Goal: Information Seeking & Learning: Learn about a topic

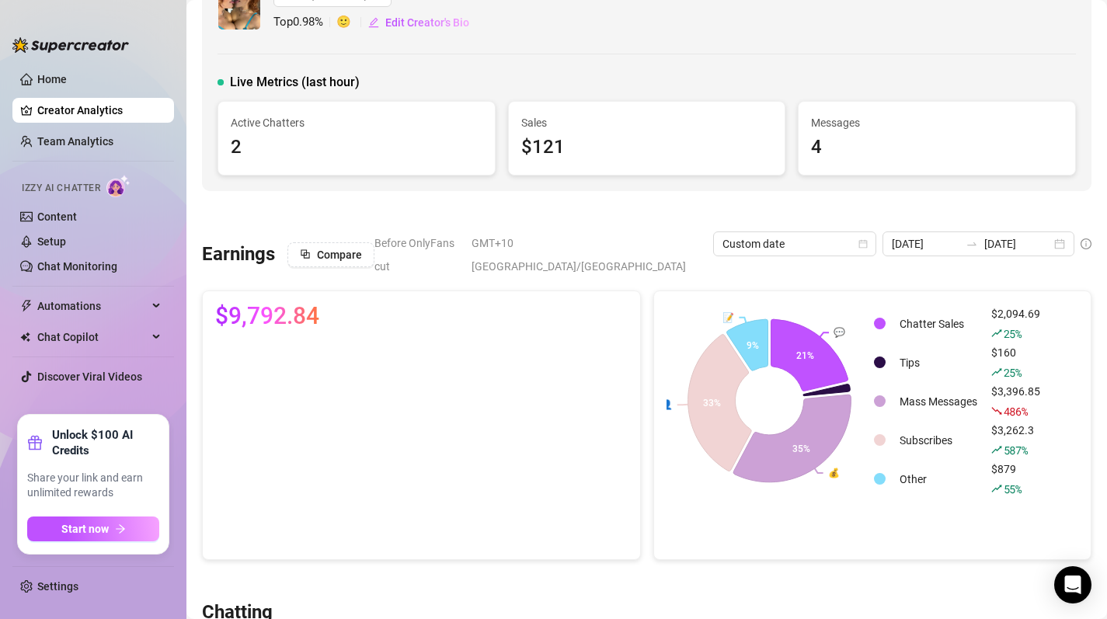
scroll to position [47, 0]
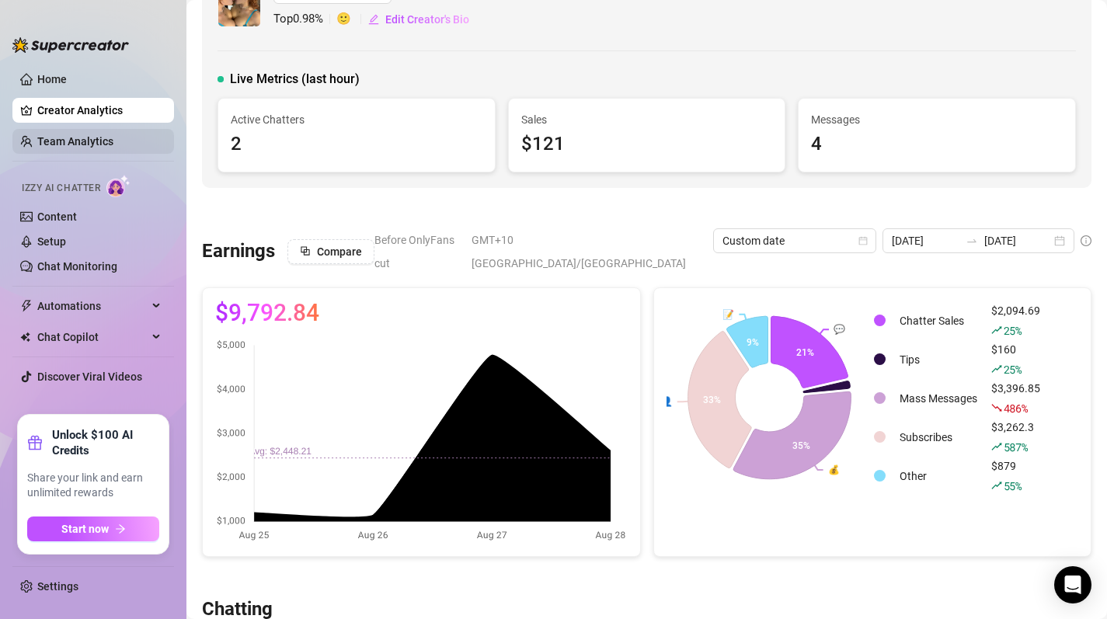
click at [93, 139] on link "Team Analytics" at bounding box center [75, 141] width 76 height 12
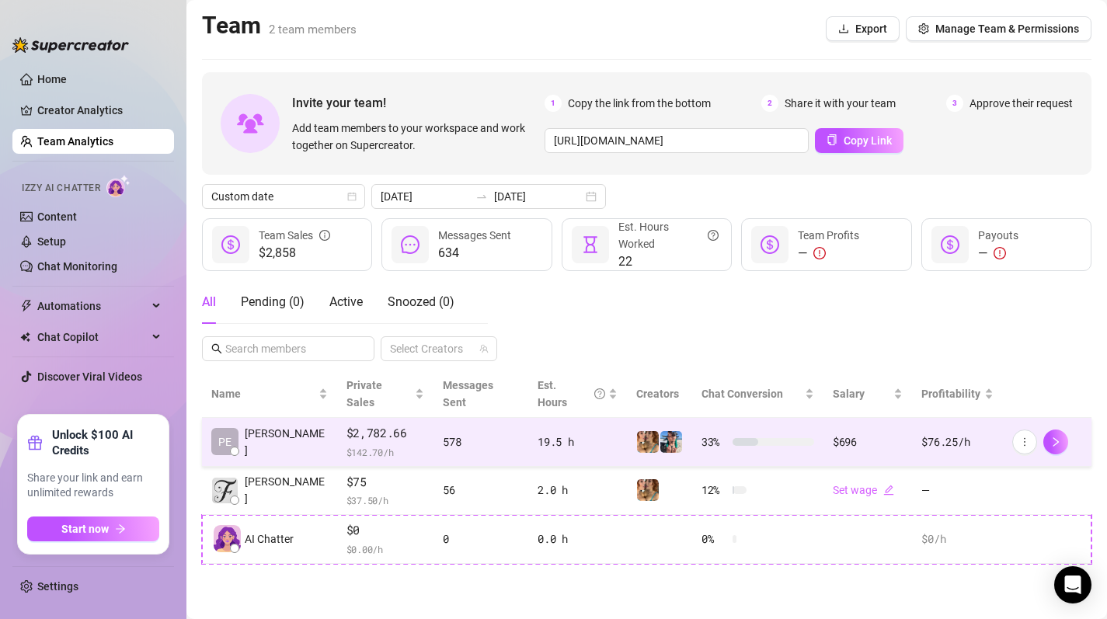
click at [496, 434] on div "578" at bounding box center [481, 442] width 76 height 17
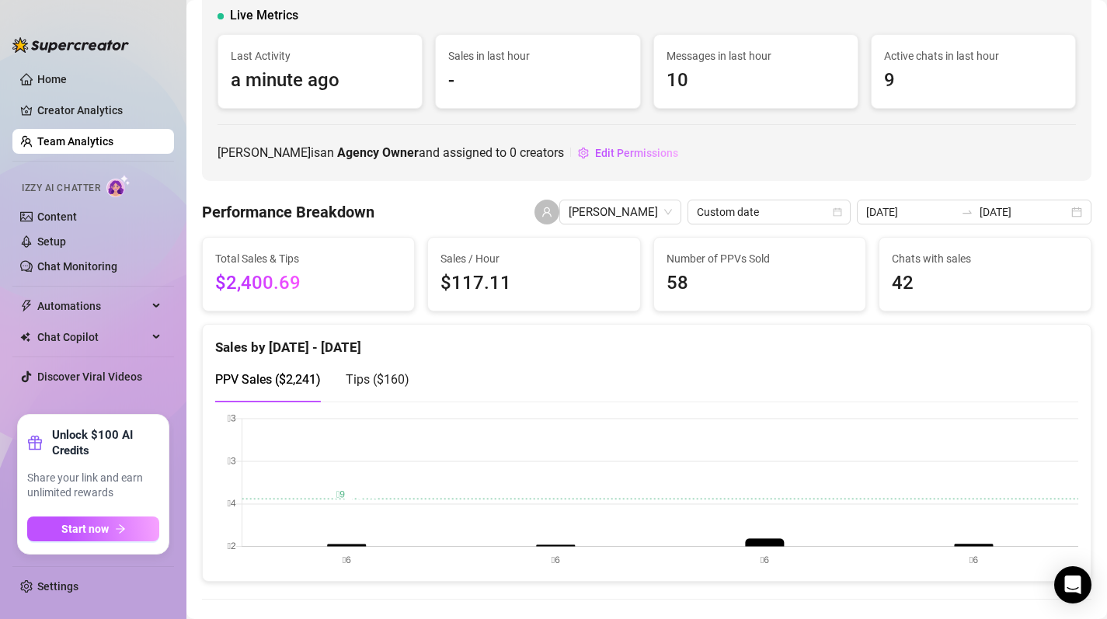
scroll to position [106, 0]
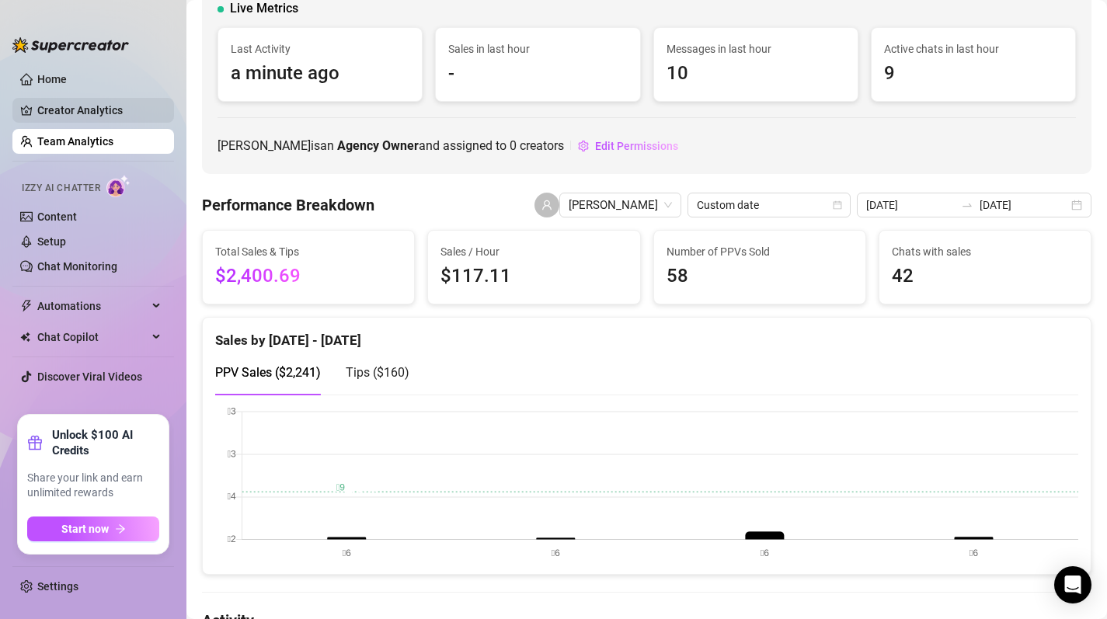
click at [100, 113] on link "Creator Analytics" at bounding box center [99, 110] width 124 height 25
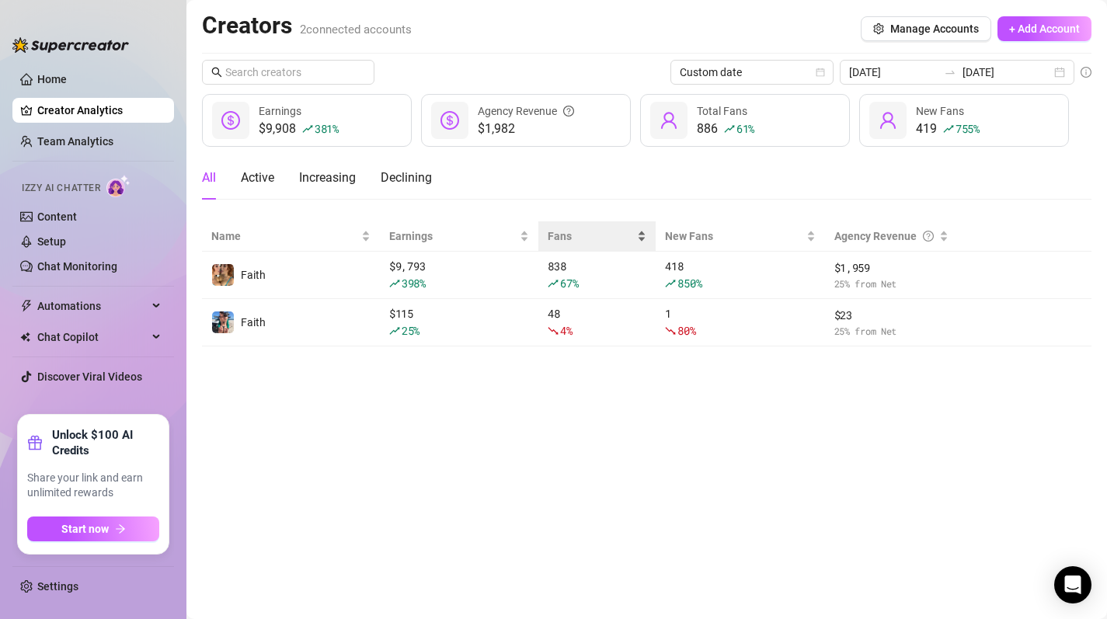
click at [564, 245] on div "Fans" at bounding box center [597, 236] width 99 height 17
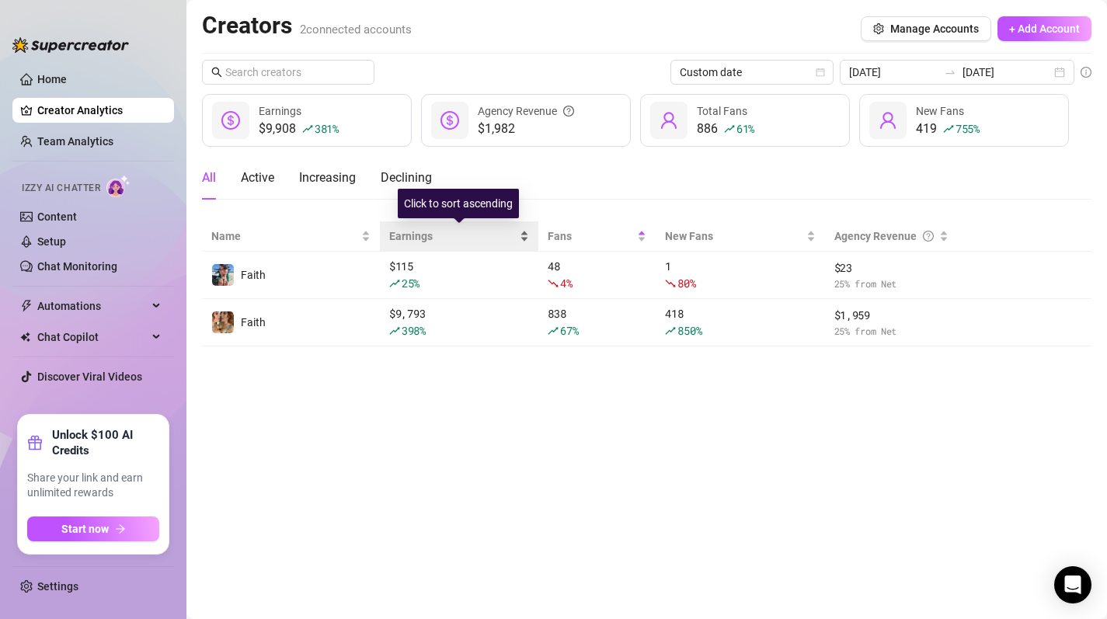
click at [441, 228] on span "Earnings" at bounding box center [452, 236] width 127 height 17
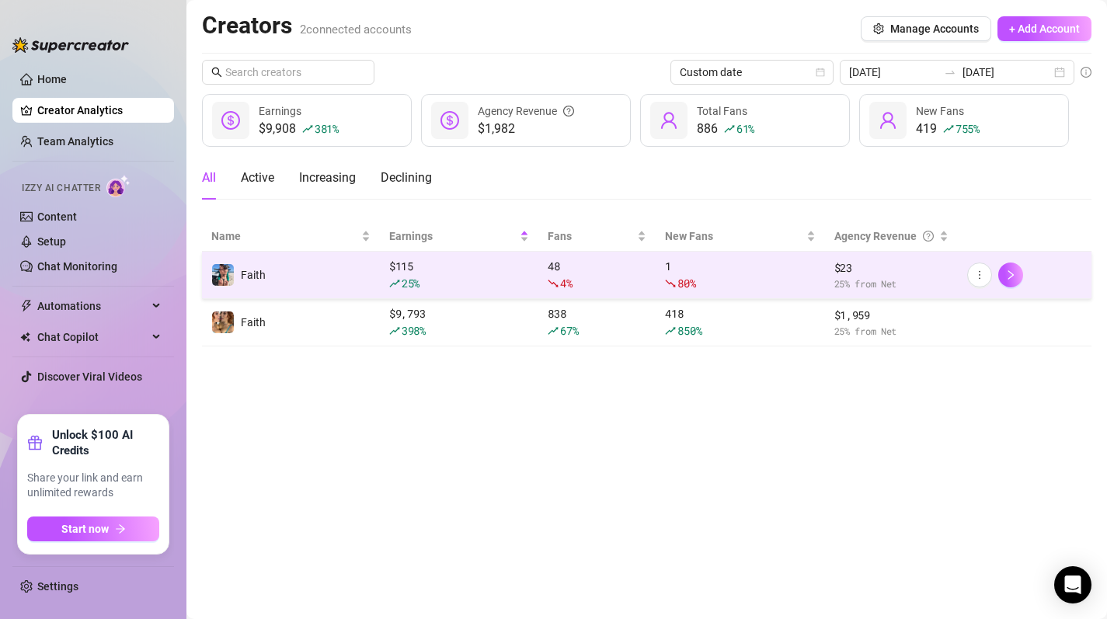
click at [465, 263] on div "$ 115 25 %" at bounding box center [459, 275] width 140 height 34
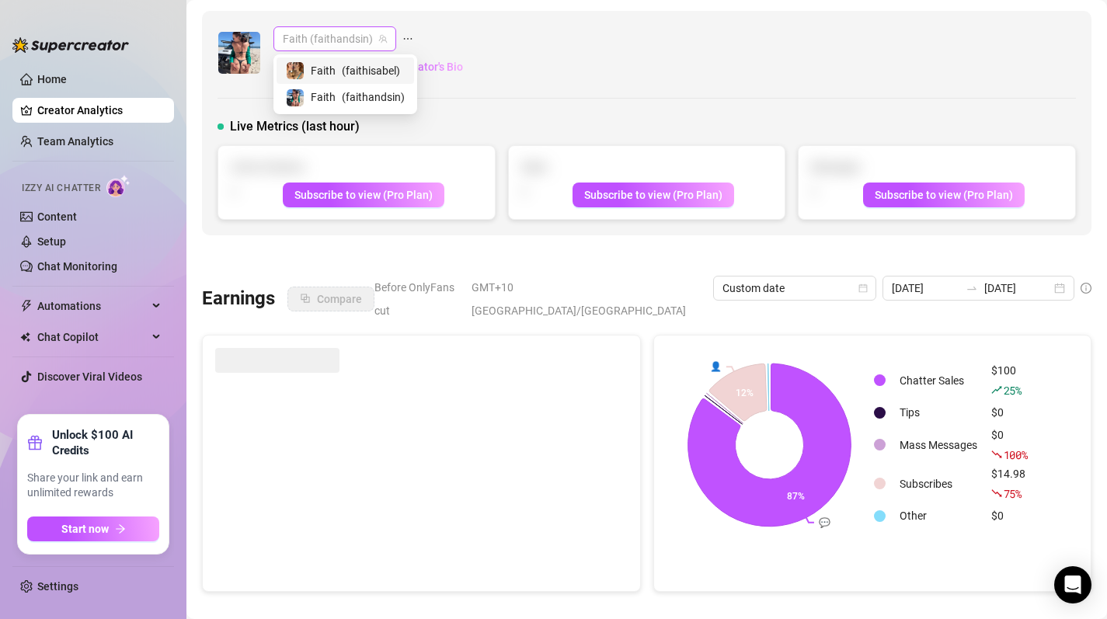
click at [319, 31] on span "Faith (faithandsin)" at bounding box center [335, 38] width 104 height 23
click at [342, 66] on span "( faithisabel )" at bounding box center [371, 70] width 58 height 17
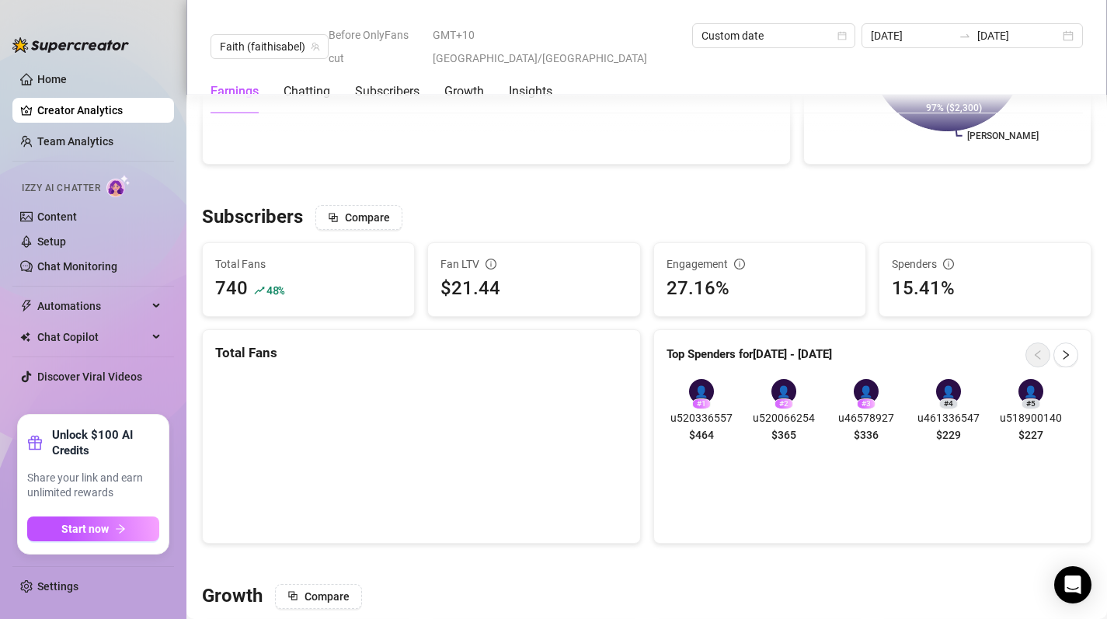
scroll to position [837, 0]
